Goal: Transaction & Acquisition: Purchase product/service

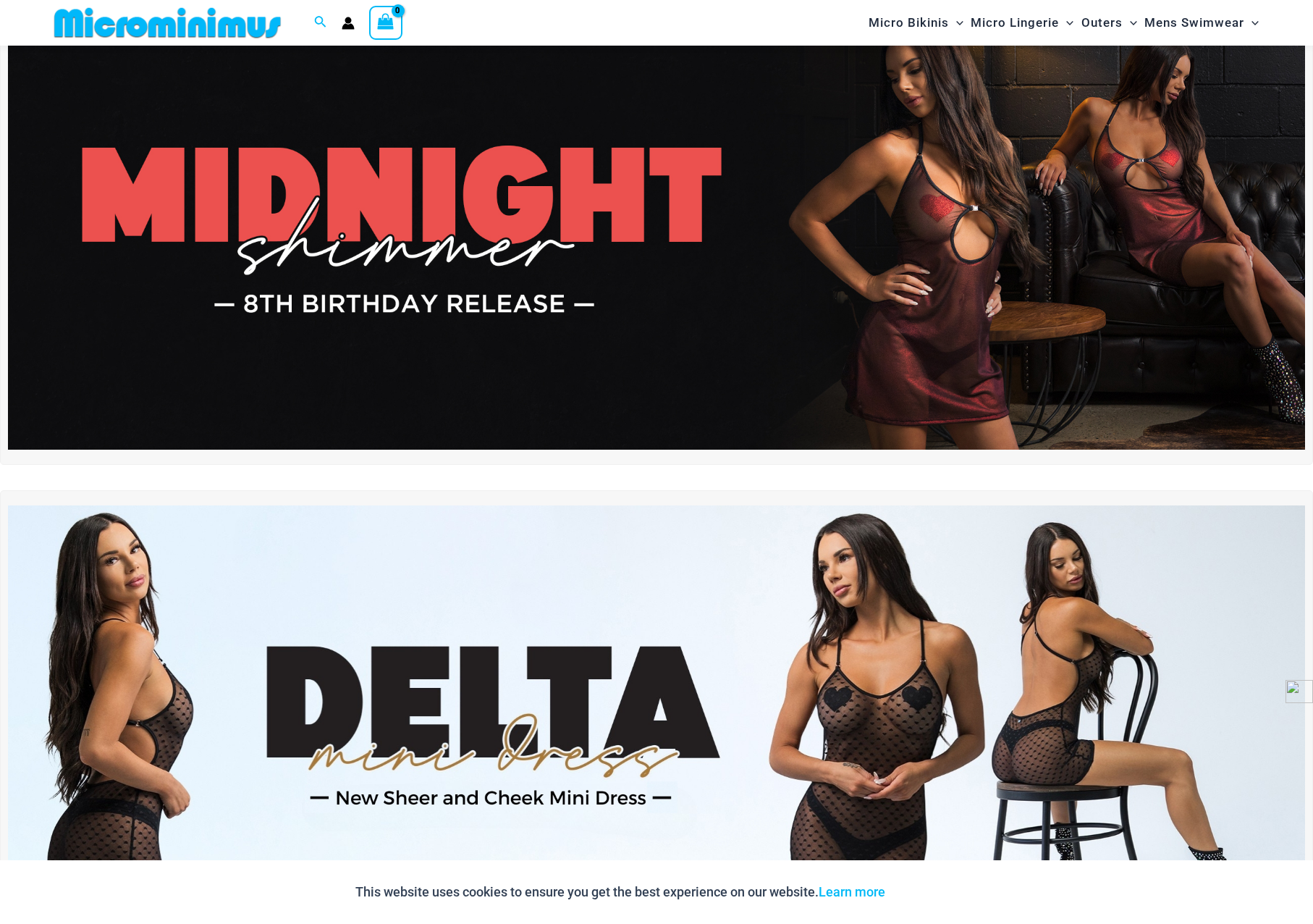
scroll to position [134, 0]
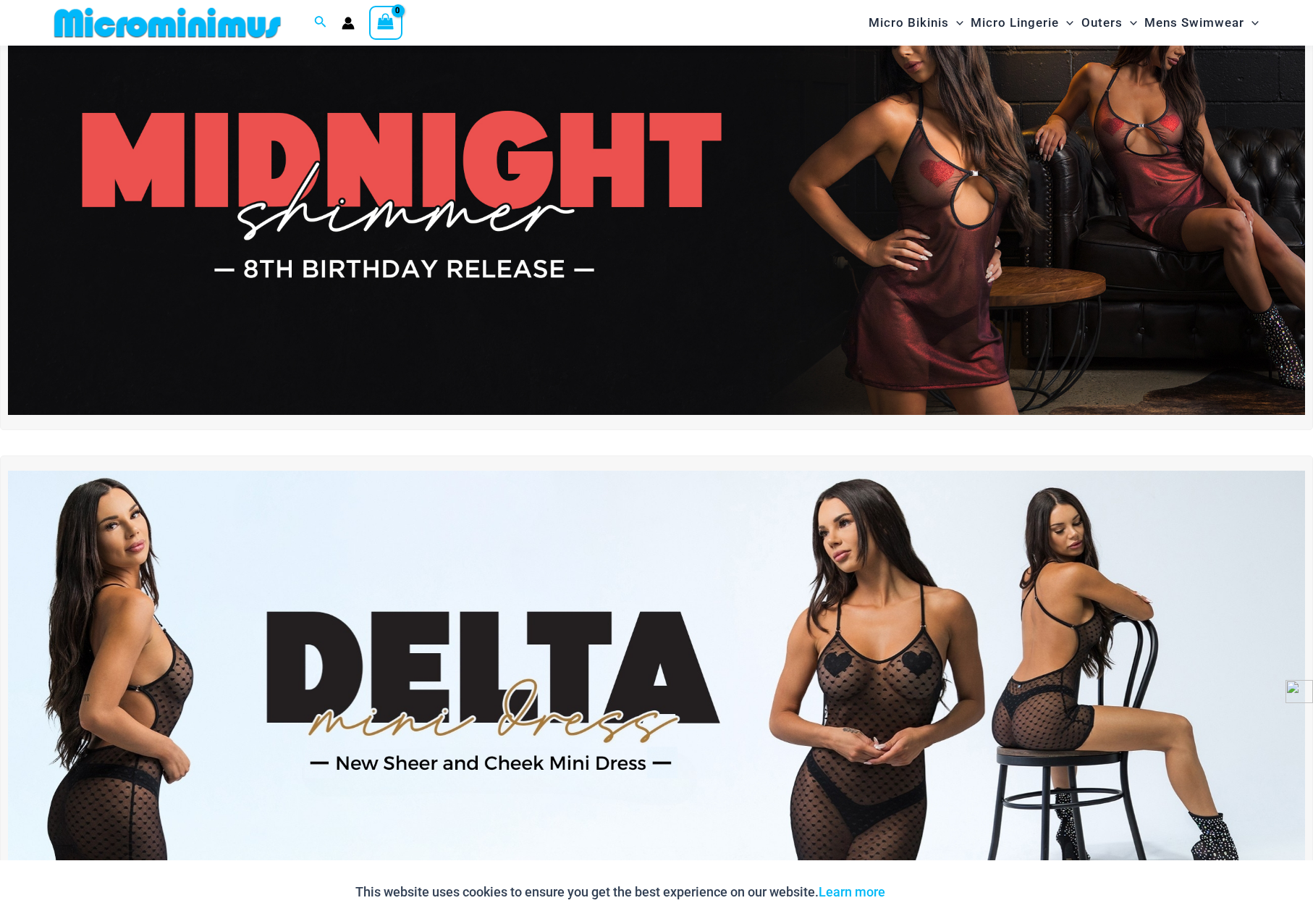
click at [608, 242] on img at bounding box center [656, 194] width 1297 height 441
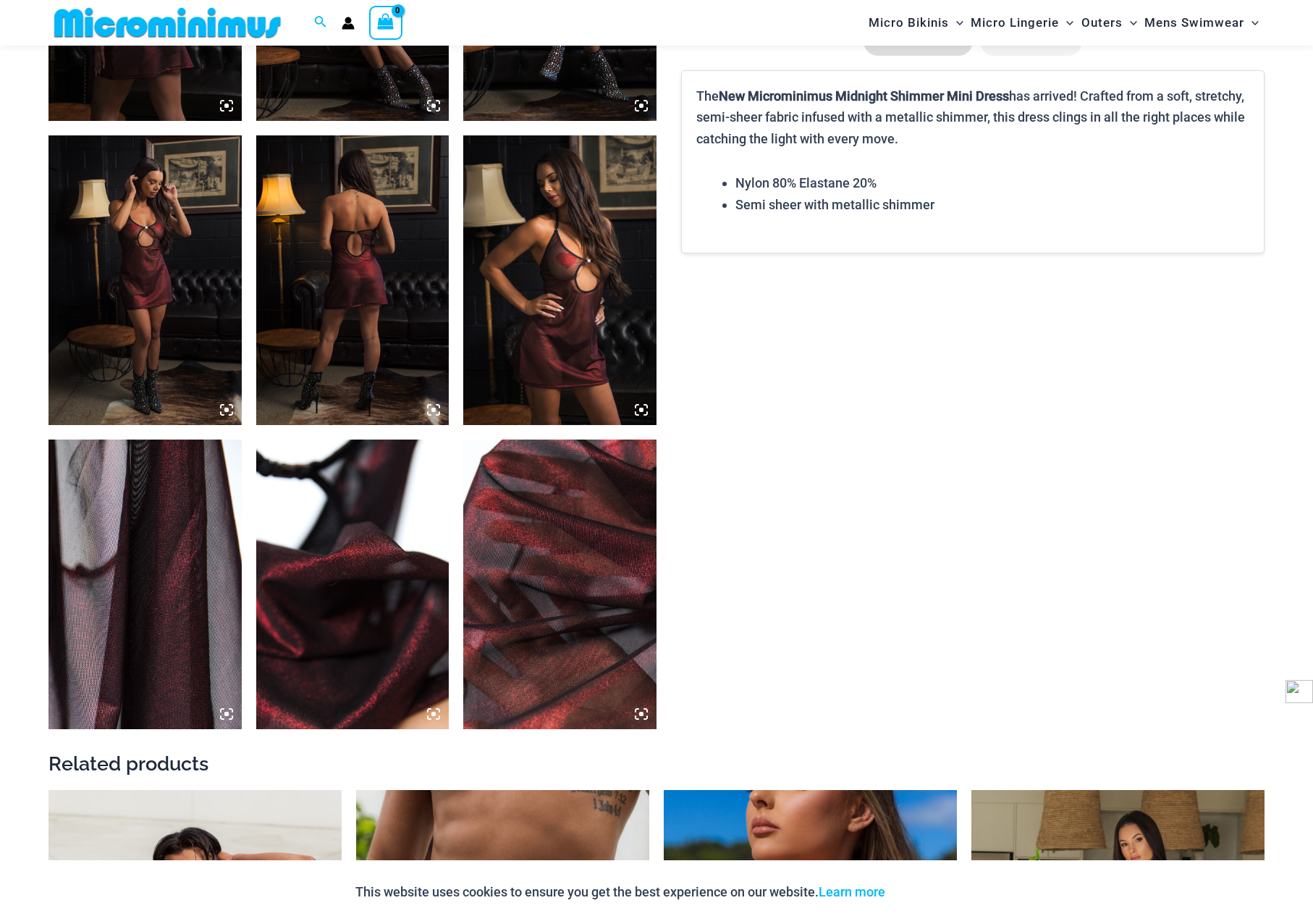
scroll to position [1299, 0]
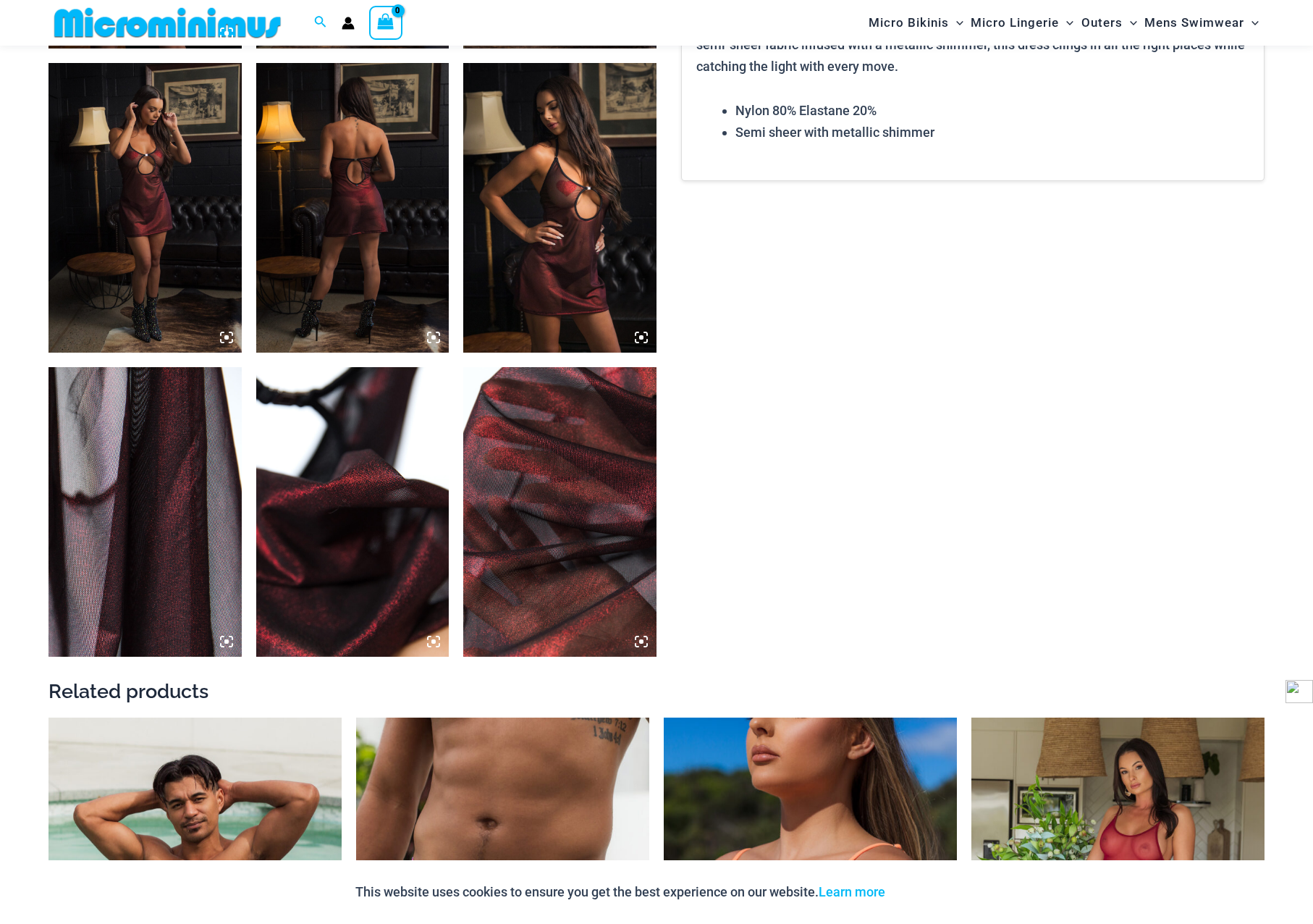
click at [353, 245] on img at bounding box center [353, 208] width 193 height 290
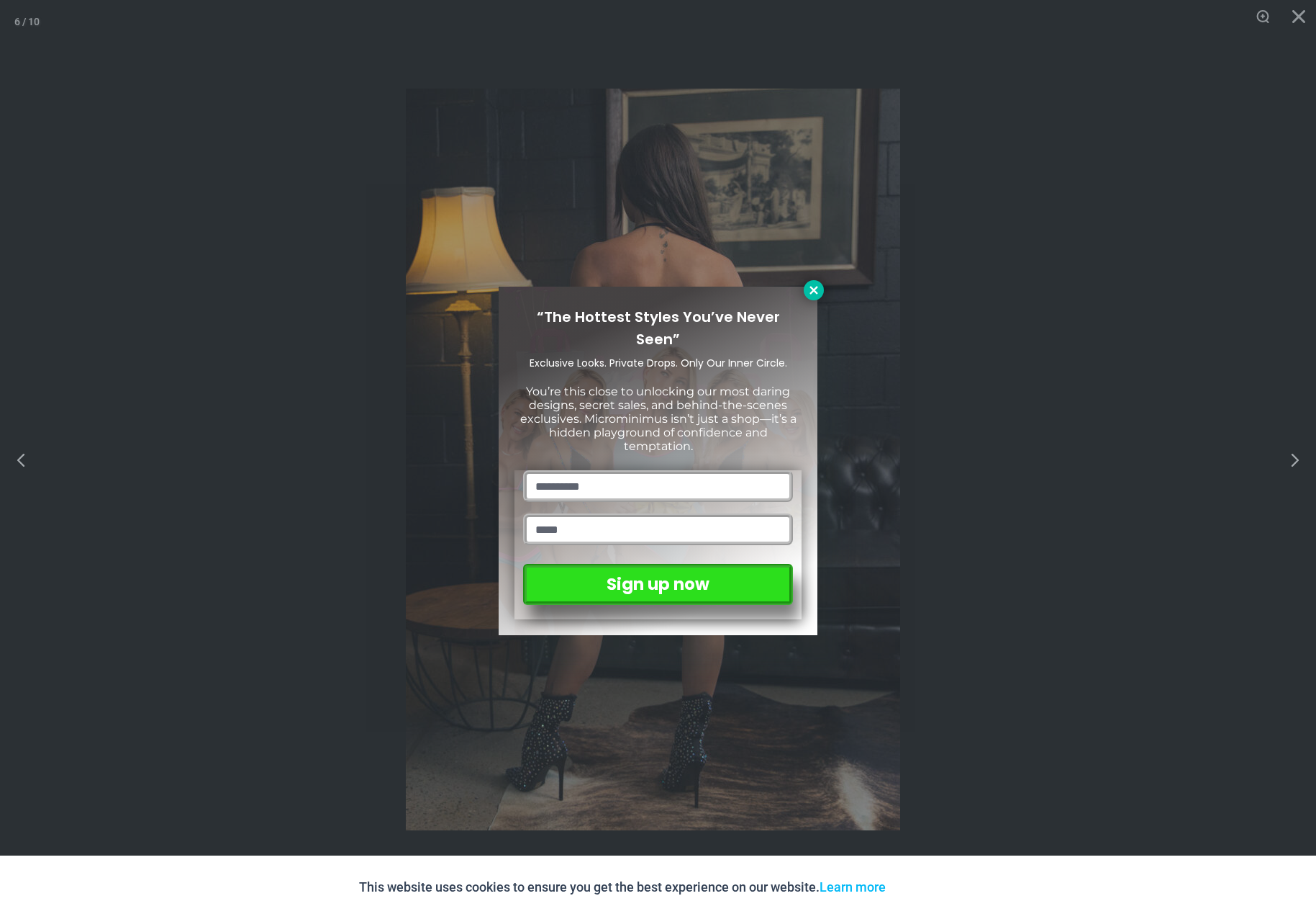
click at [813, 287] on icon at bounding box center [813, 289] width 13 height 13
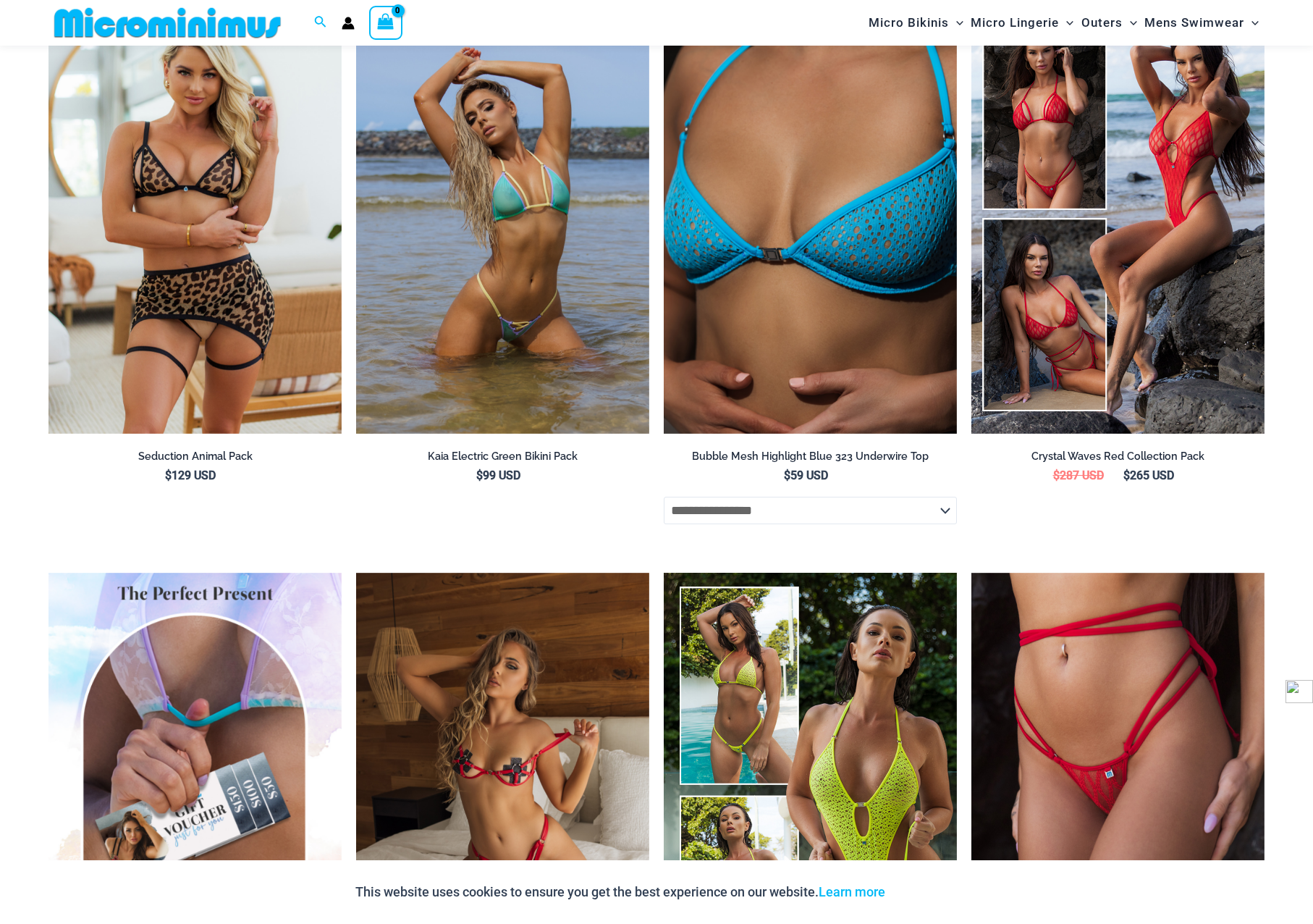
scroll to position [2602, 0]
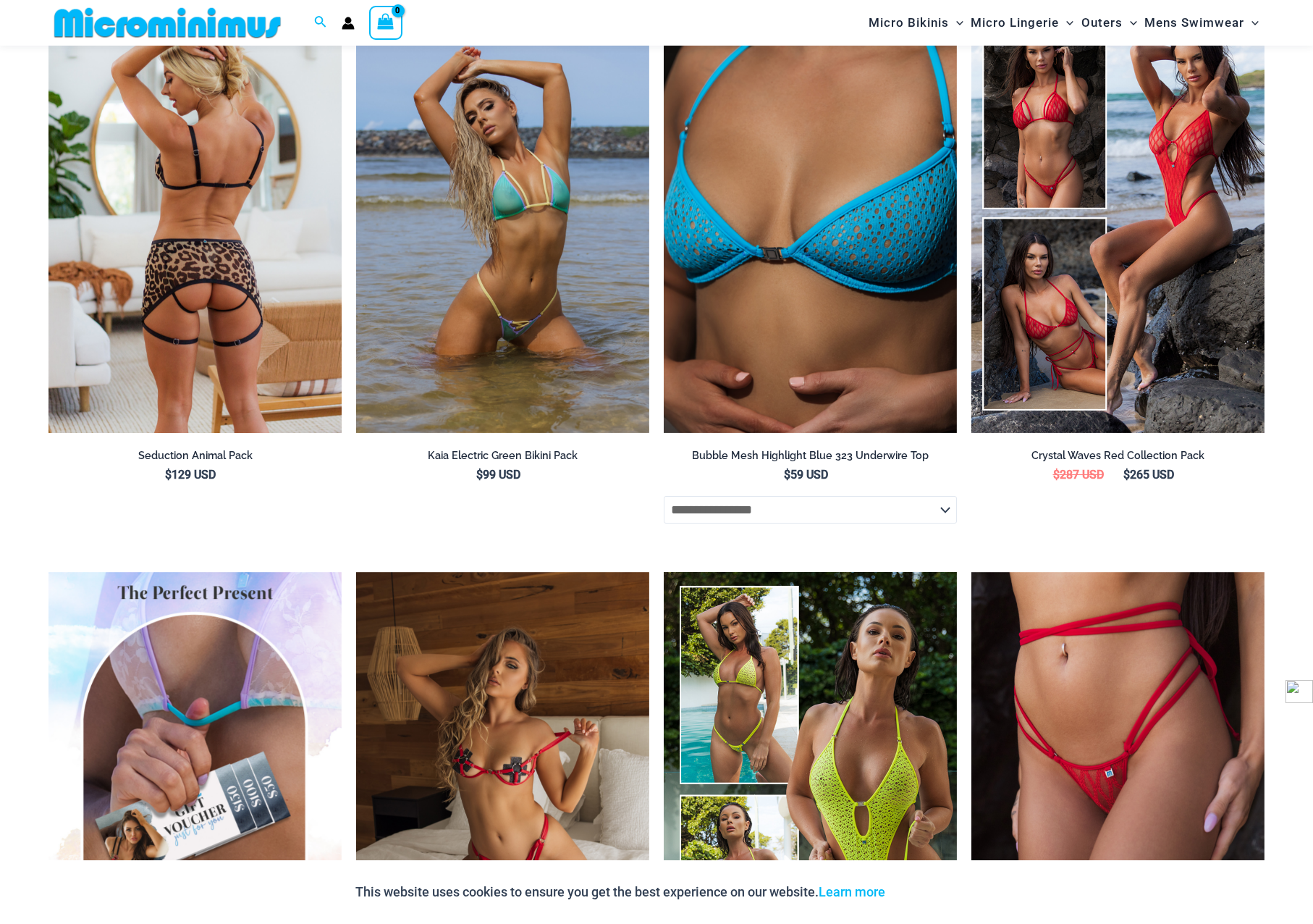
click at [218, 318] on img at bounding box center [194, 213] width 293 height 440
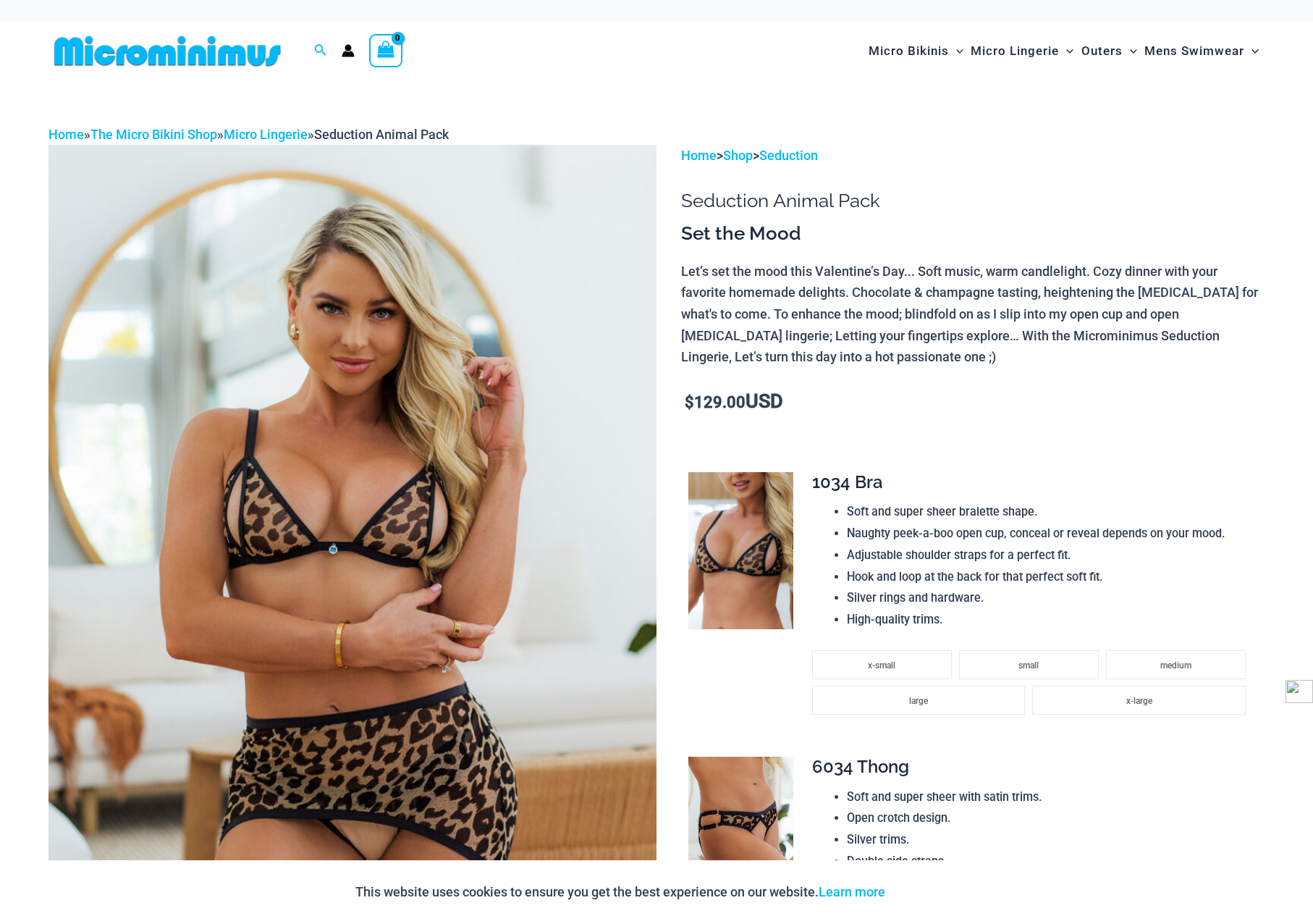
drag, startPoint x: 694, startPoint y: 403, endPoint x: 781, endPoint y: 403, distance: 87.0
click at [781, 403] on p "$ 129.00 USD" at bounding box center [972, 402] width 583 height 23
drag, startPoint x: 781, startPoint y: 403, endPoint x: 704, endPoint y: 234, distance: 185.7
click at [705, 234] on h3 "Set the Mood" at bounding box center [972, 233] width 583 height 24
drag, startPoint x: 683, startPoint y: 201, endPoint x: 801, endPoint y: 236, distance: 123.1
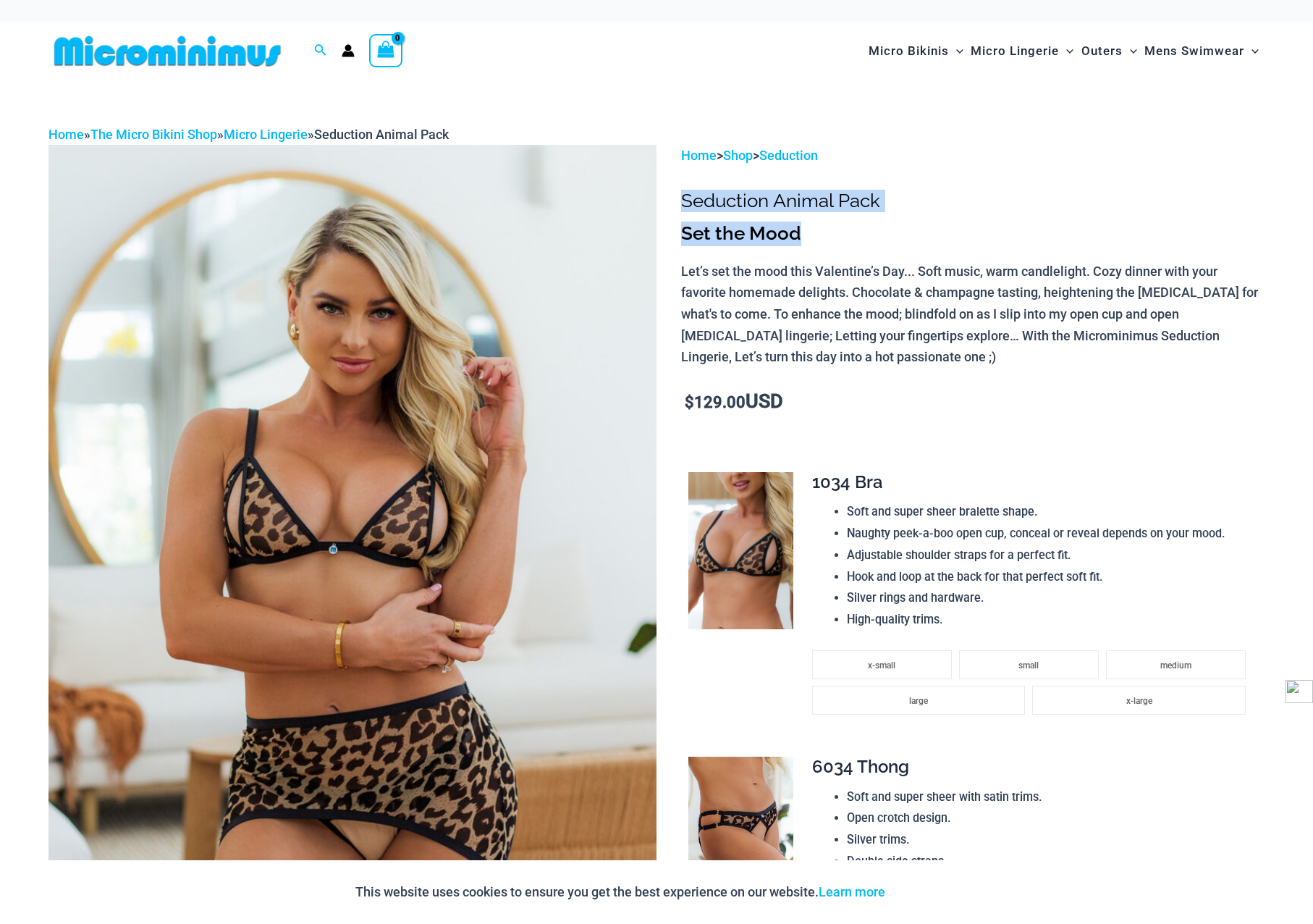
drag, startPoint x: 801, startPoint y: 236, endPoint x: 693, endPoint y: 302, distance: 126.6
click at [701, 315] on p "Let’s set the mood this Valentine’s Day... Soft music, warm candlelight. Cozy d…" at bounding box center [972, 315] width 583 height 108
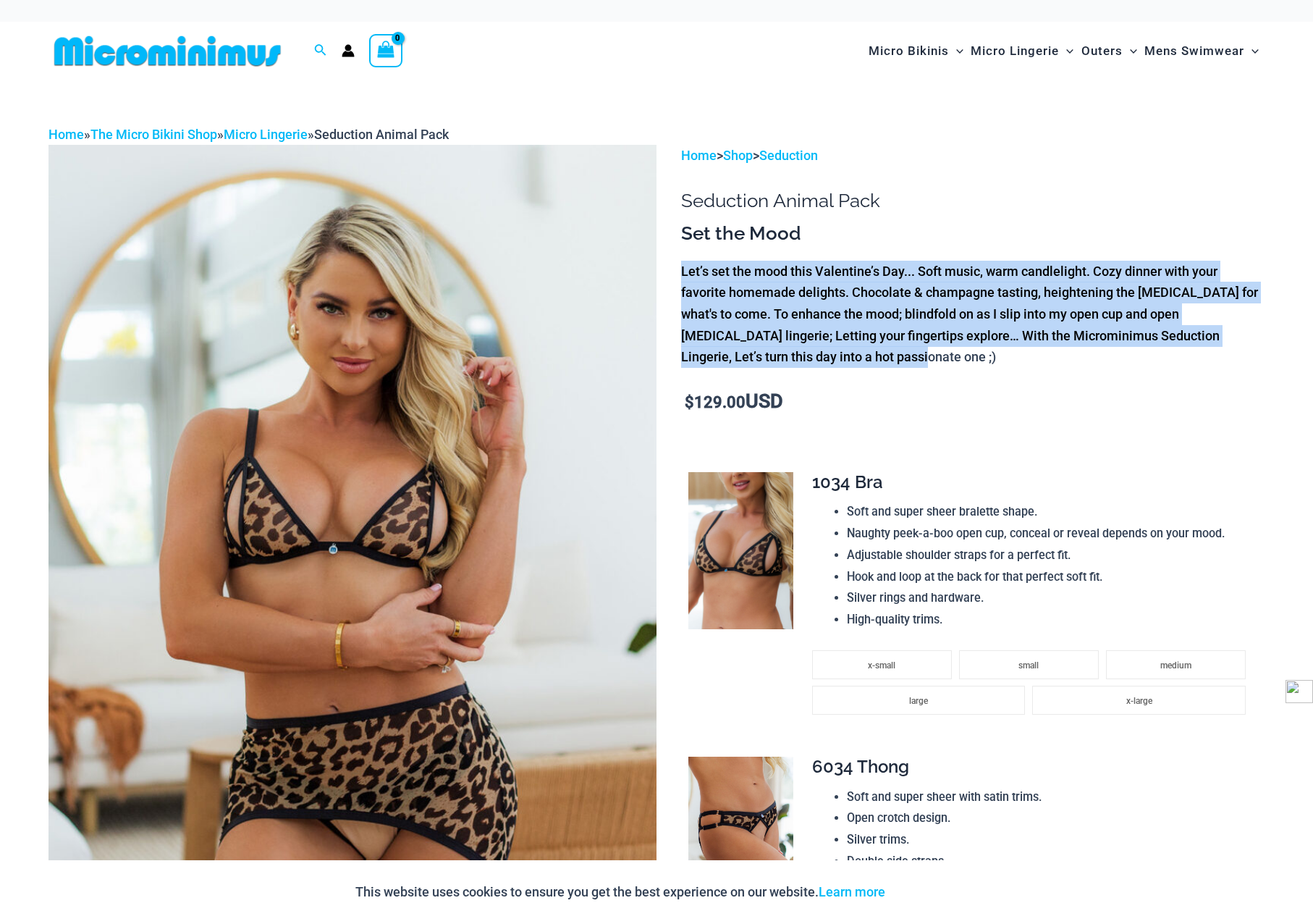
drag, startPoint x: 680, startPoint y: 271, endPoint x: 805, endPoint y: 364, distance: 155.8
click at [805, 364] on p "Let’s set the mood this Valentine’s Day... Soft music, warm candlelight. Cozy d…" at bounding box center [972, 315] width 583 height 108
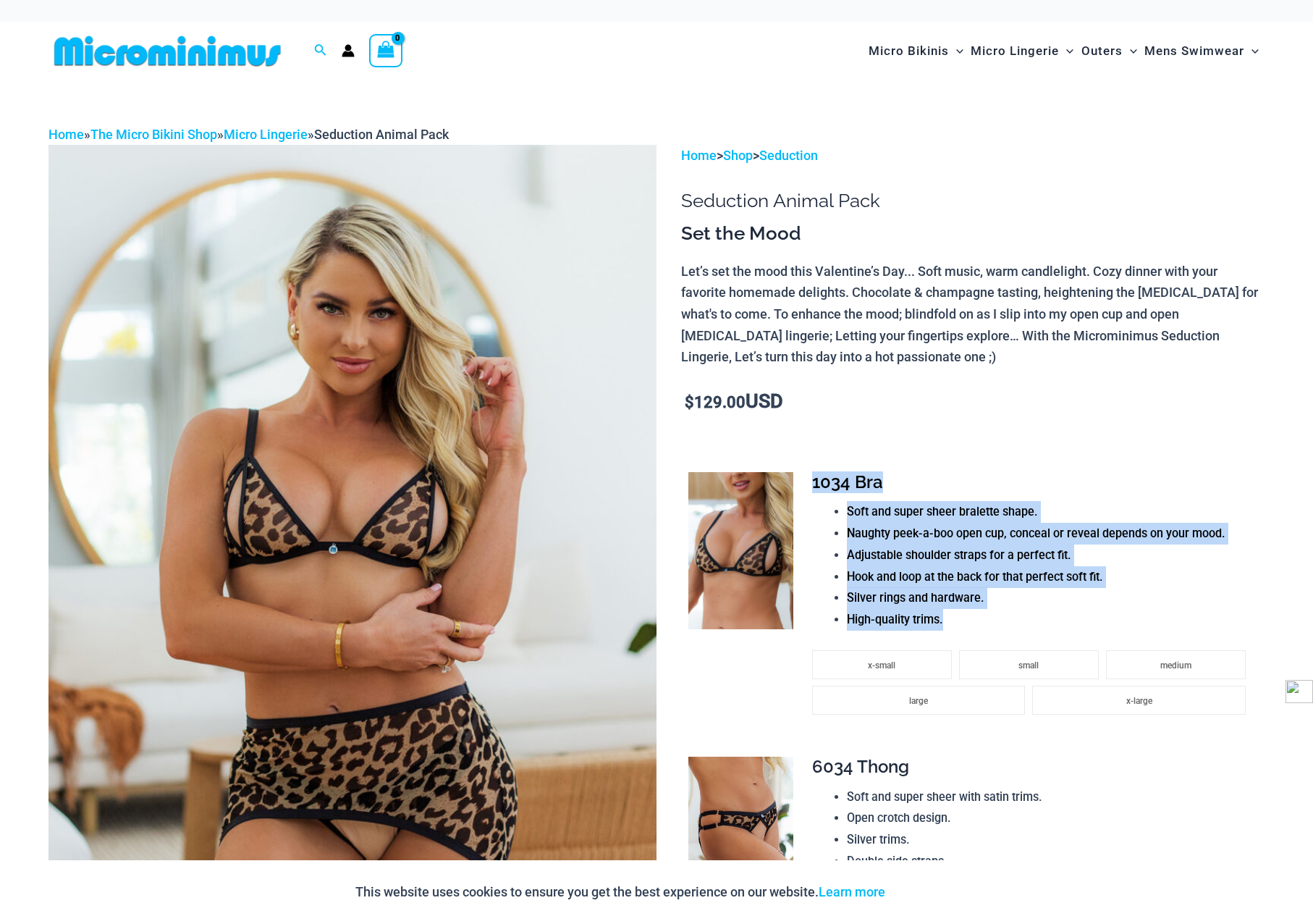
drag, startPoint x: 815, startPoint y: 484, endPoint x: 1023, endPoint y: 616, distance: 246.3
click at [1023, 616] on div "**********" at bounding box center [1033, 604] width 441 height 263
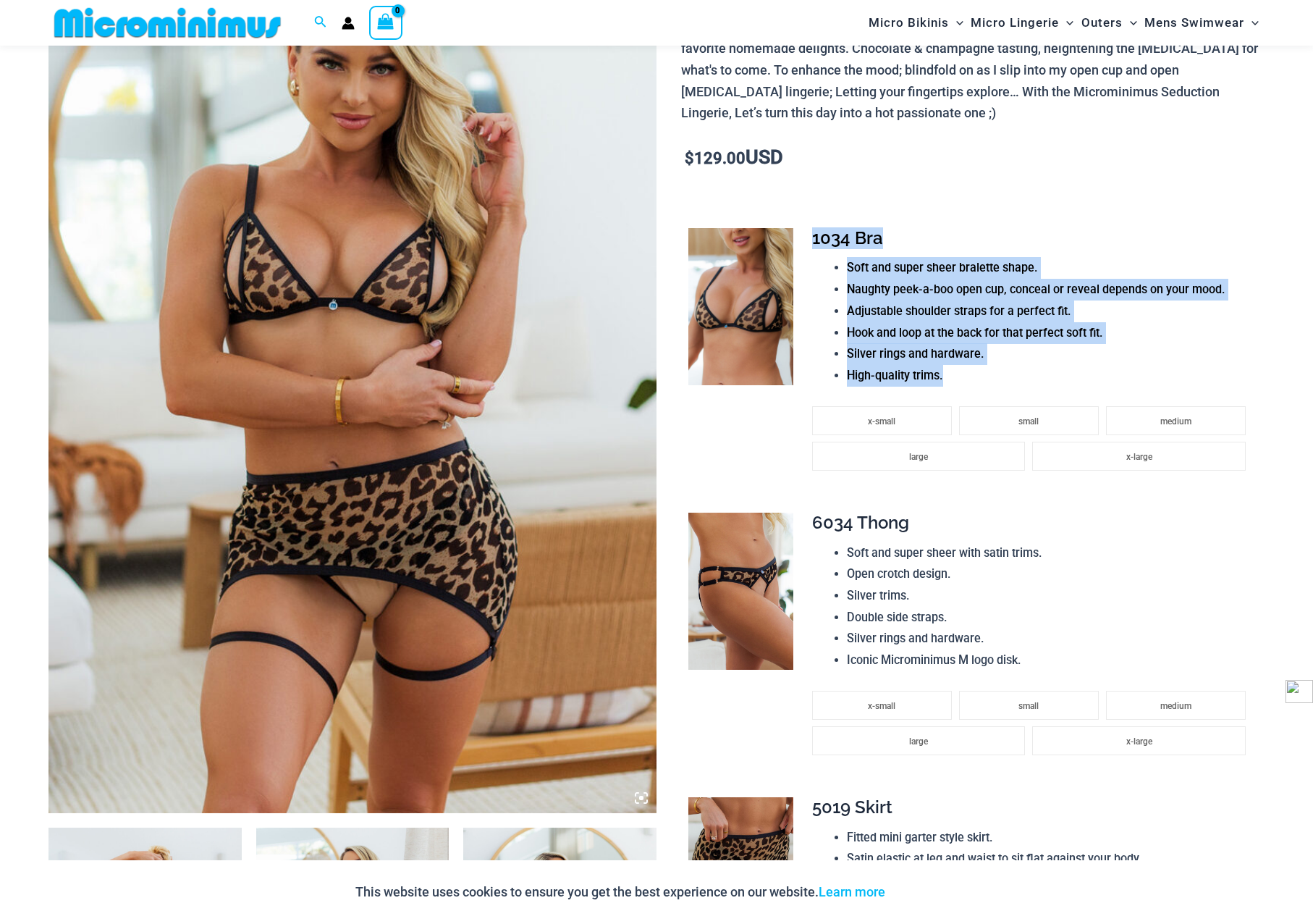
scroll to position [278, 0]
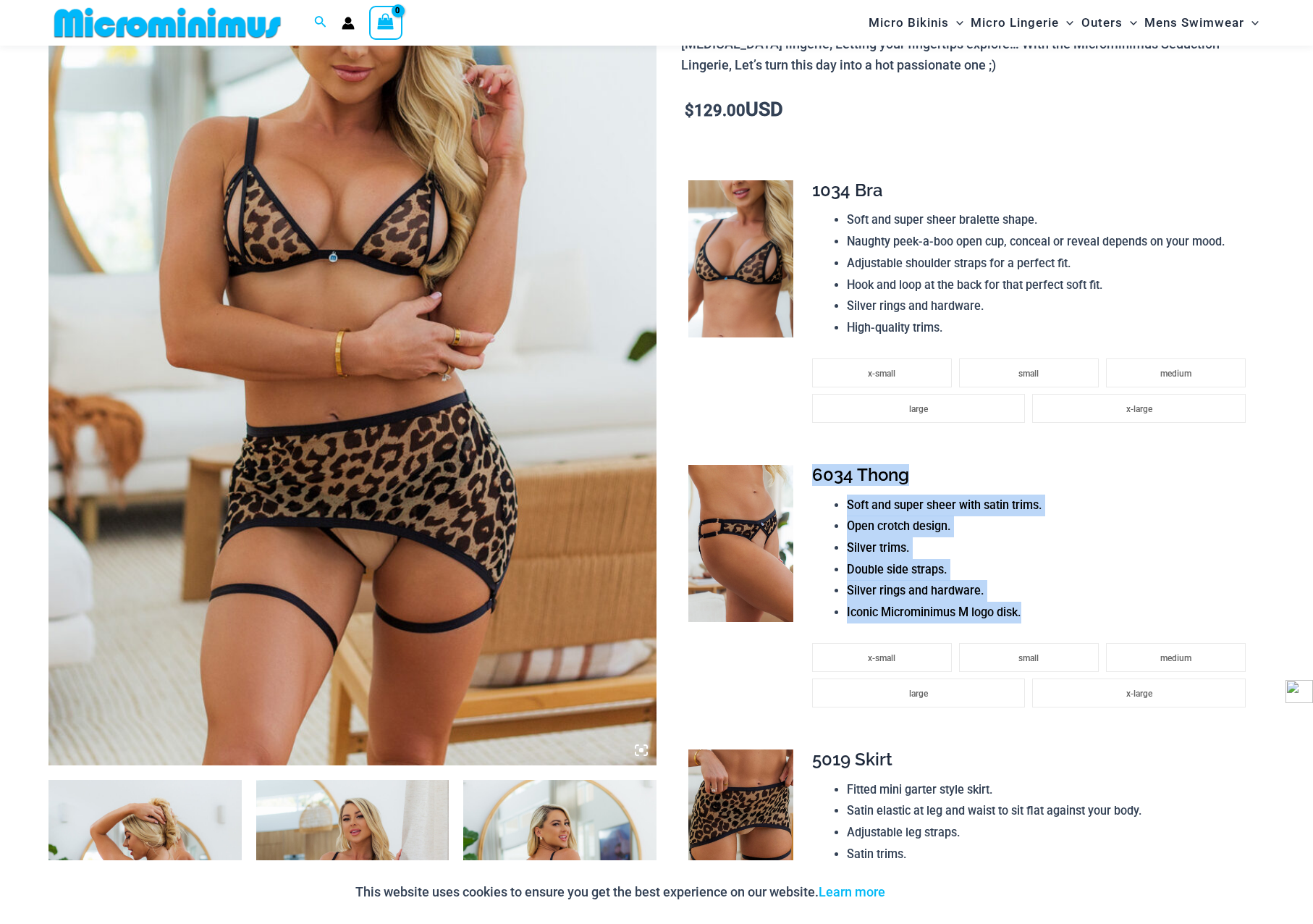
drag, startPoint x: 815, startPoint y: 475, endPoint x: 1041, endPoint y: 619, distance: 268.0
click at [1041, 619] on div "**********" at bounding box center [1033, 596] width 441 height 263
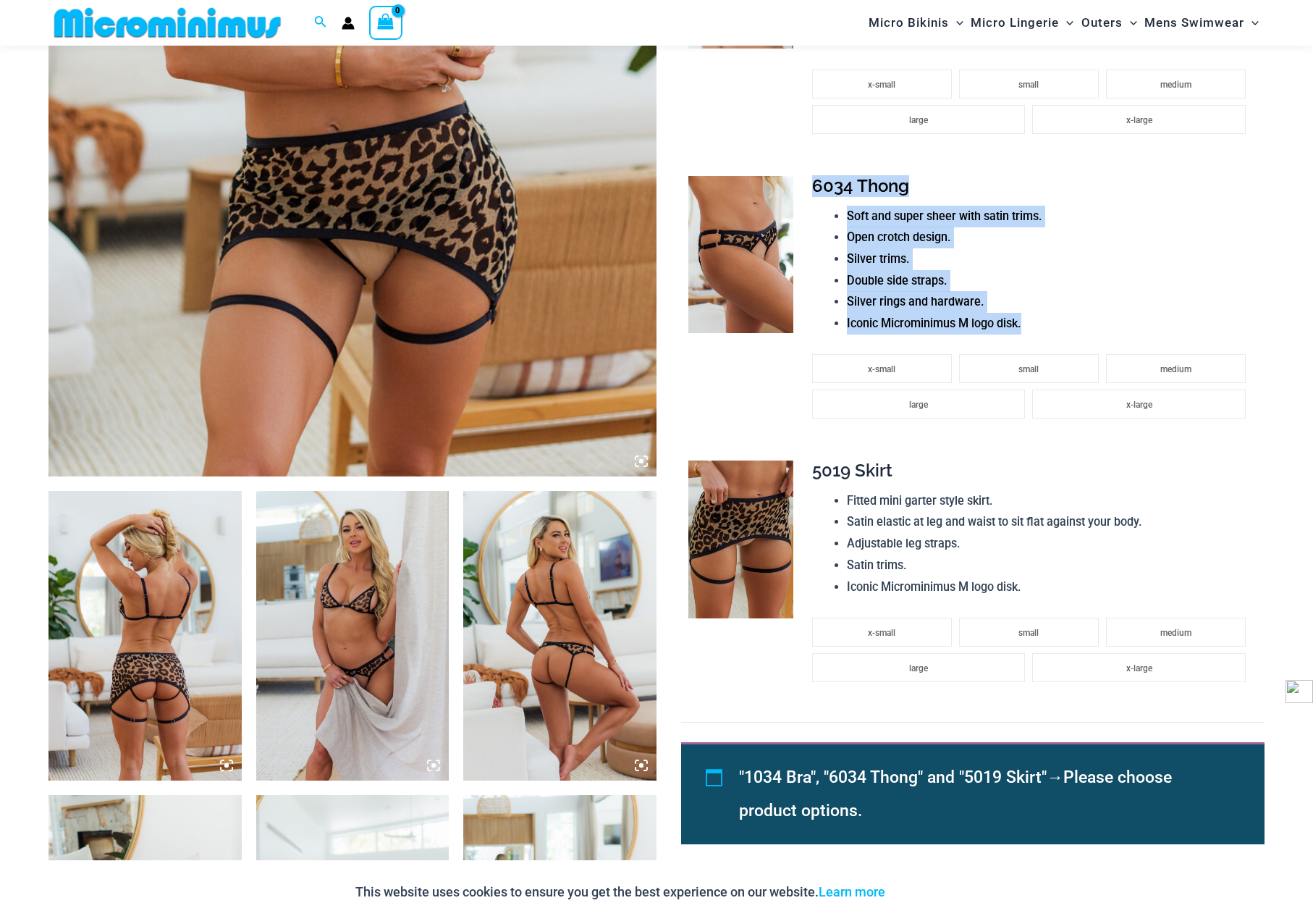
scroll to position [568, 0]
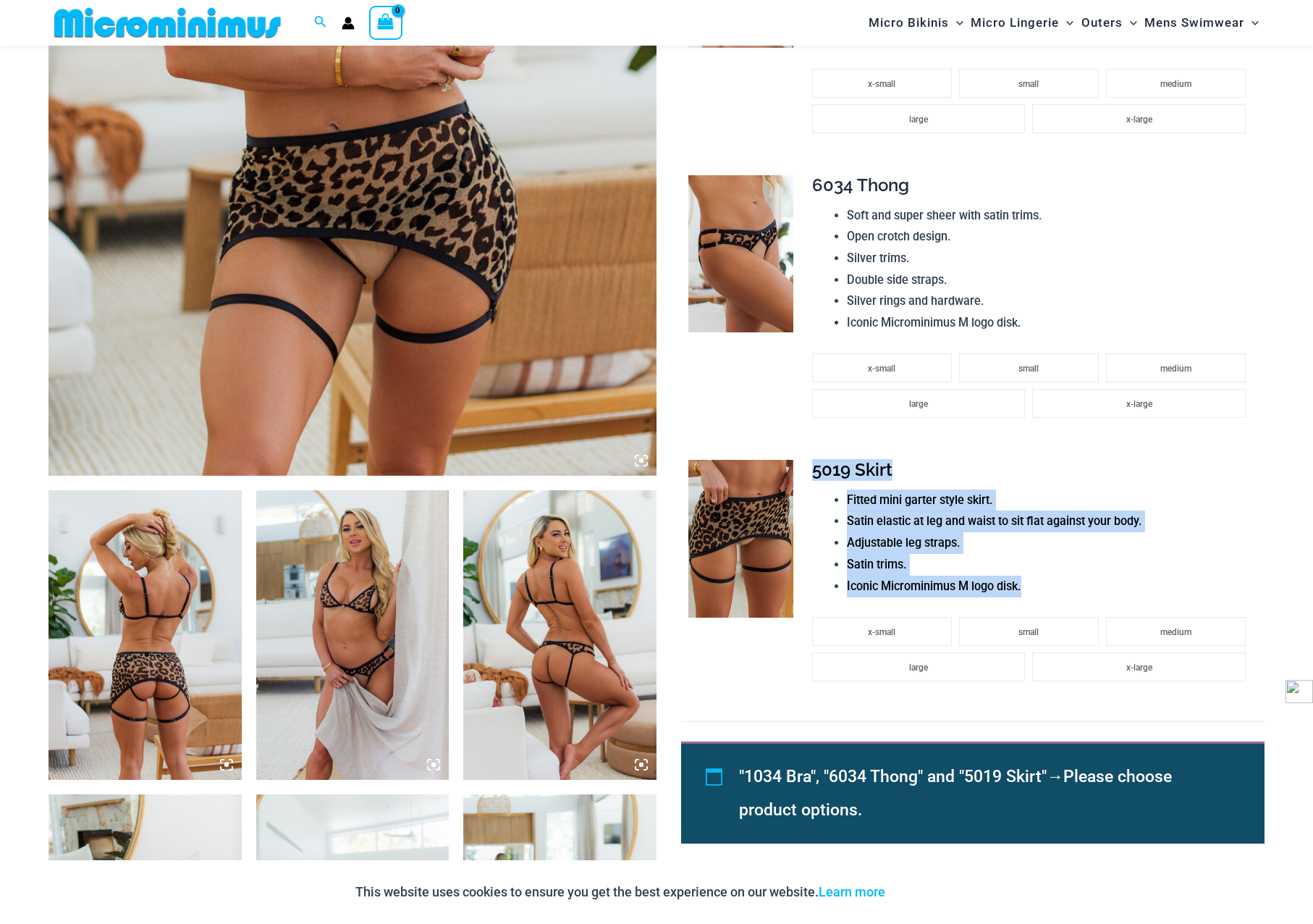
drag, startPoint x: 813, startPoint y: 471, endPoint x: 1035, endPoint y: 594, distance: 253.8
click at [1035, 594] on div "**********" at bounding box center [1033, 580] width 441 height 242
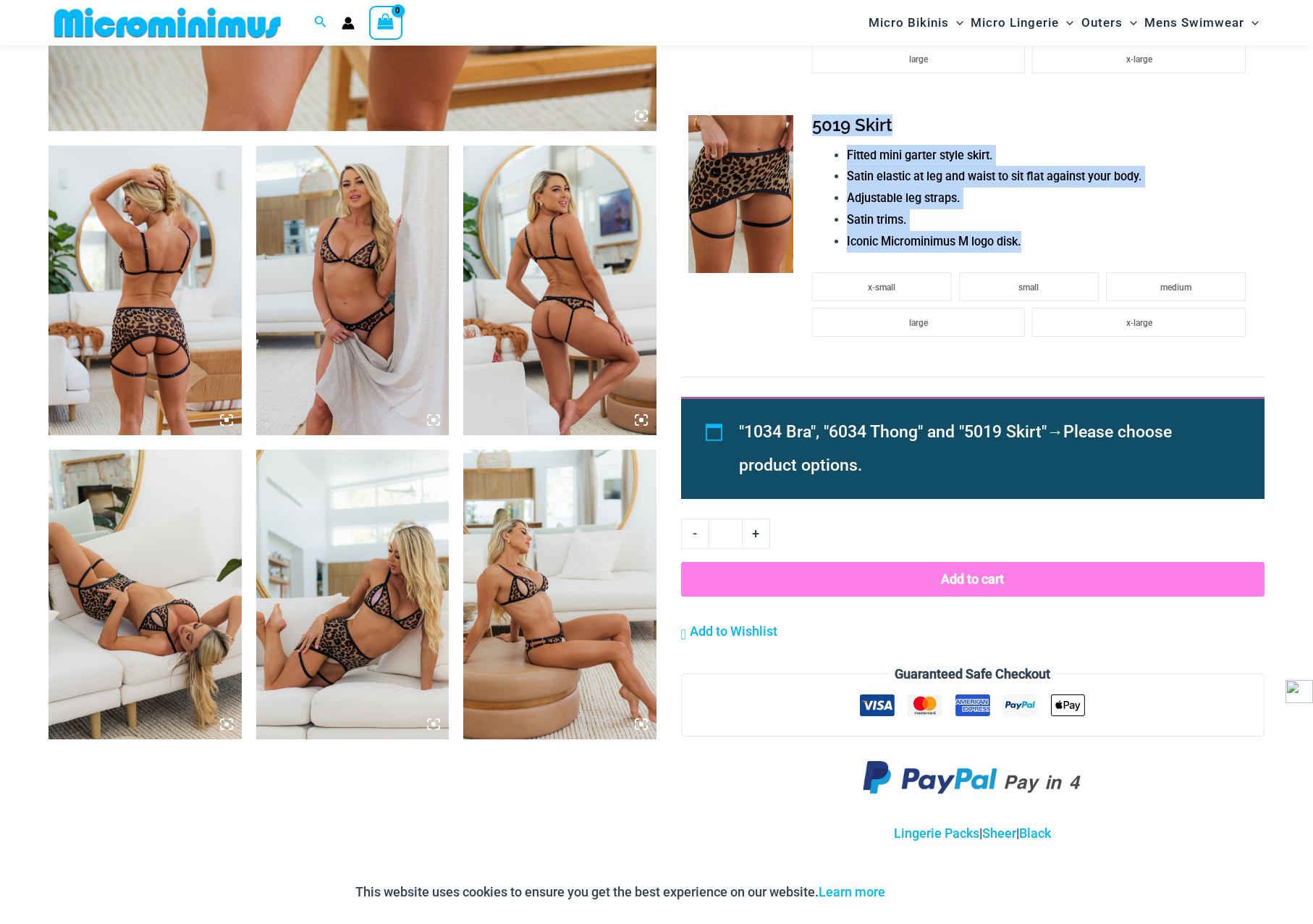
scroll to position [930, 0]
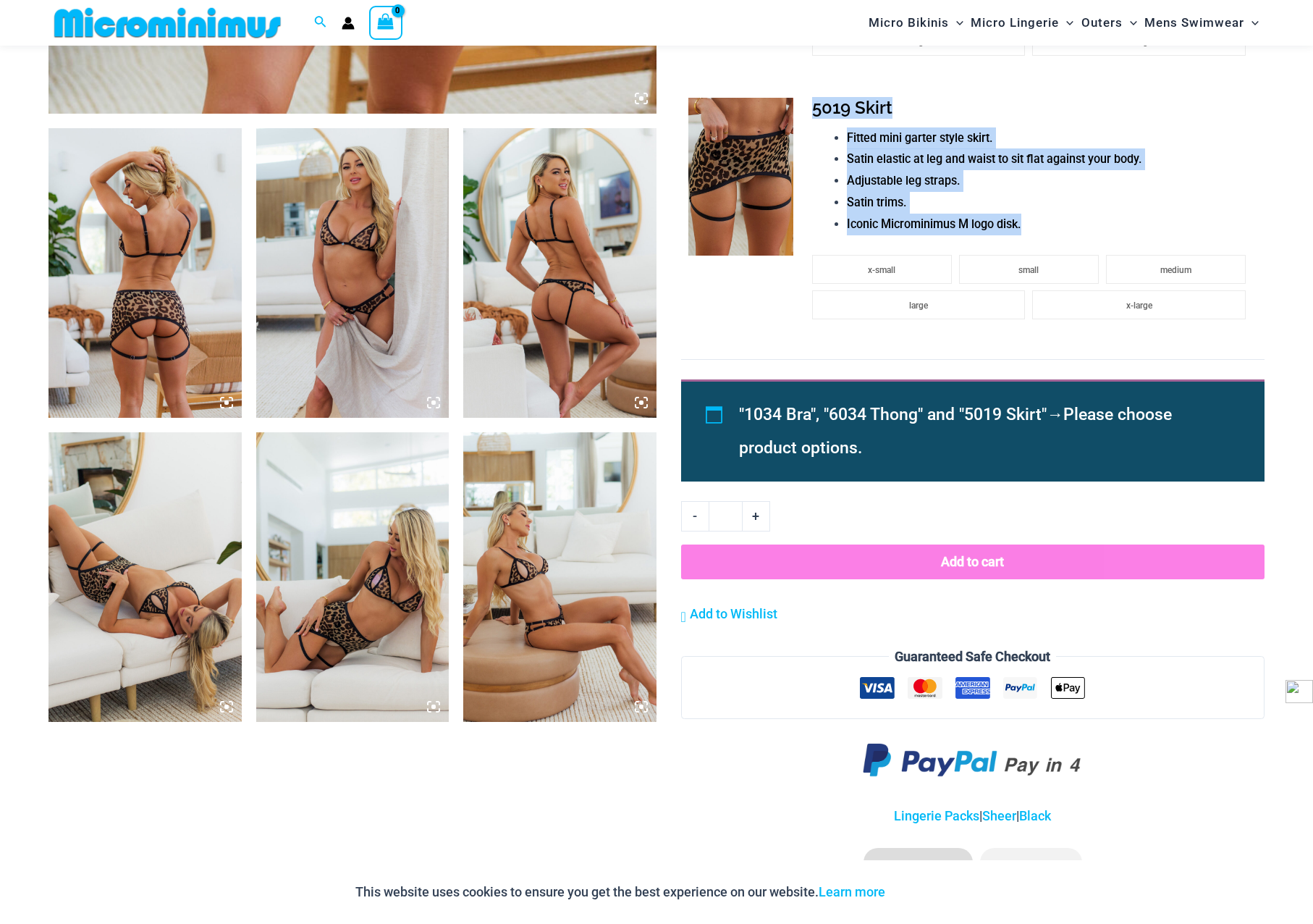
click at [568, 320] on img at bounding box center [559, 273] width 193 height 290
drag, startPoint x: 531, startPoint y: 483, endPoint x: 508, endPoint y: 459, distance: 33.2
